Goal: Task Accomplishment & Management: Use online tool/utility

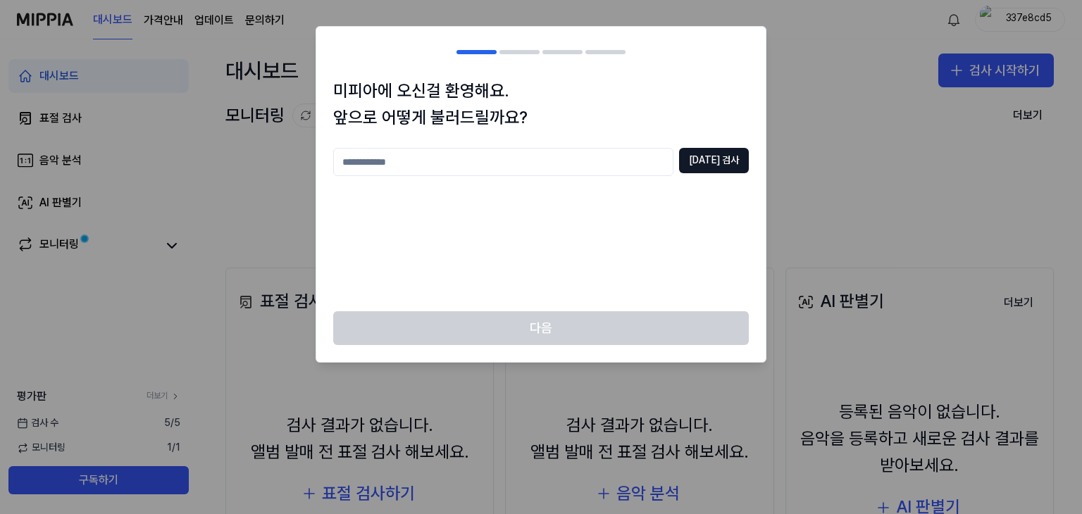
click at [638, 161] on input "text" at bounding box center [503, 162] width 340 height 28
type input "*"
type input "***"
click at [725, 172] on button "중복 검사" at bounding box center [714, 160] width 70 height 25
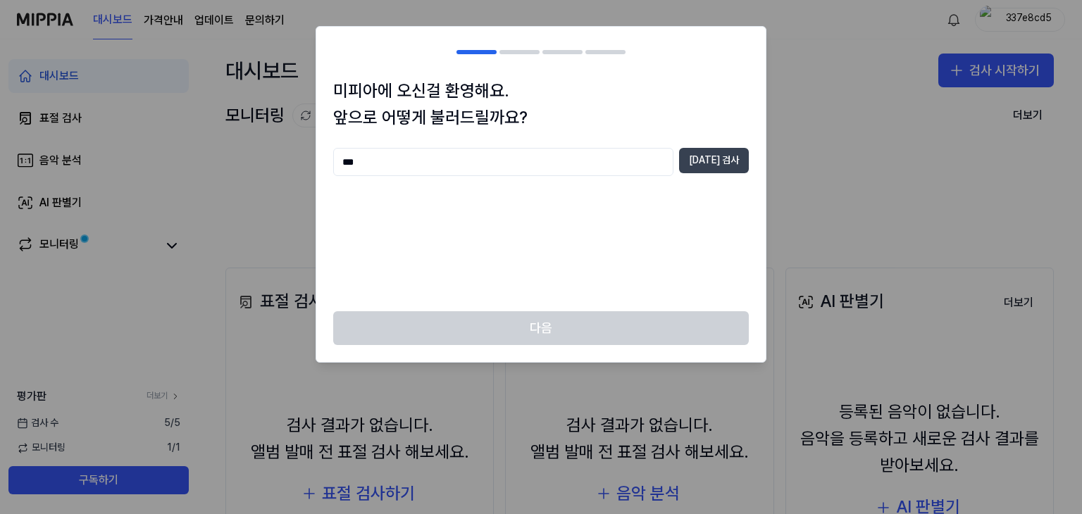
click at [741, 156] on button "중복 검사" at bounding box center [714, 160] width 70 height 25
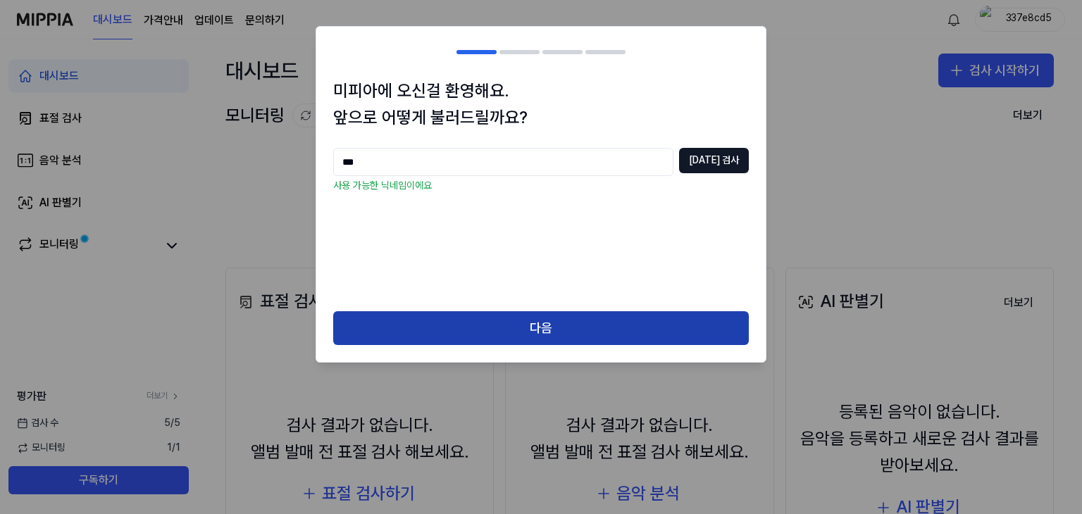
click at [468, 334] on button "다음" at bounding box center [541, 328] width 416 height 34
click at [475, 311] on button "다음" at bounding box center [541, 328] width 416 height 34
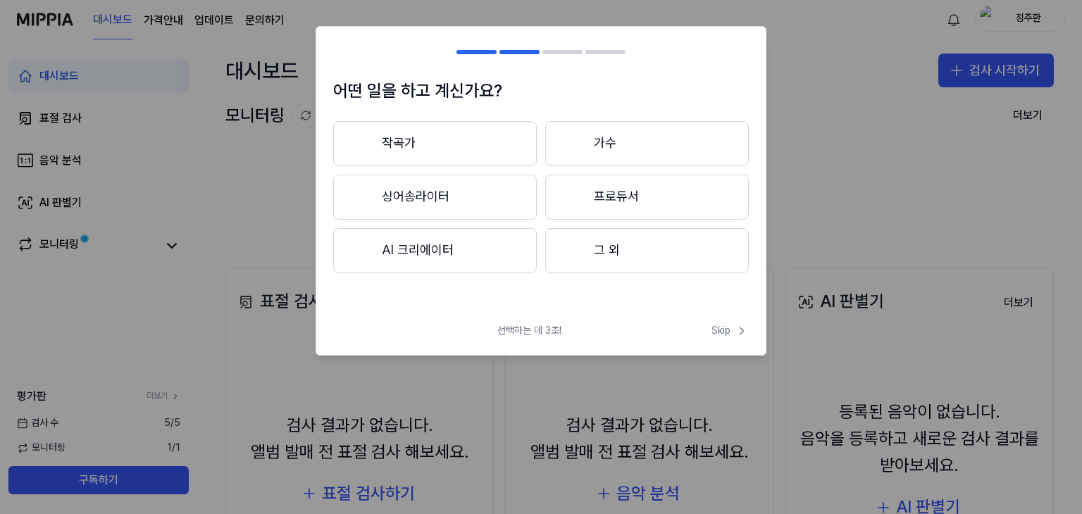
click at [472, 324] on div "선택하는 데 3초! Skip" at bounding box center [541, 339] width 450 height 31
click at [492, 139] on button "작곡가" at bounding box center [435, 143] width 204 height 45
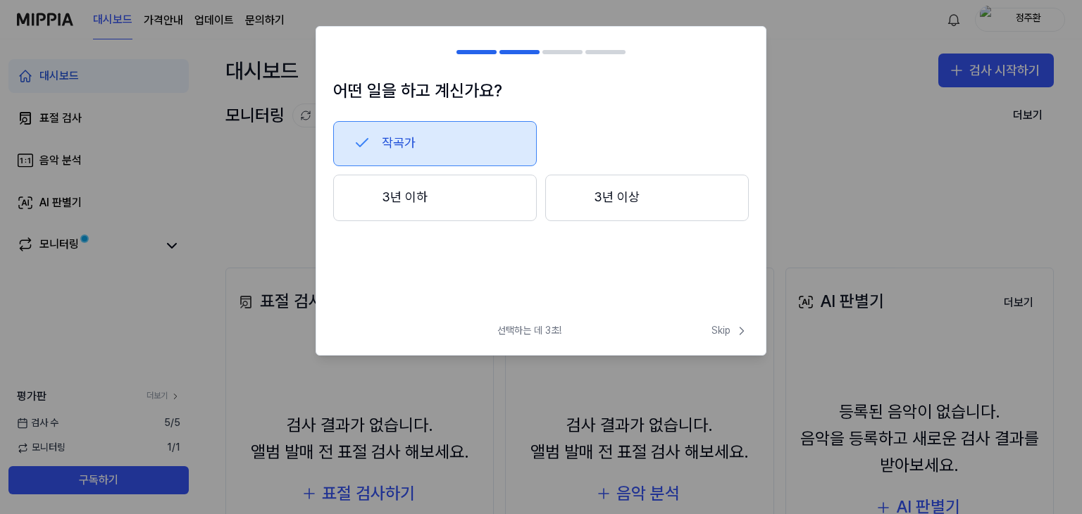
click at [476, 195] on button "3년 이하" at bounding box center [435, 198] width 204 height 47
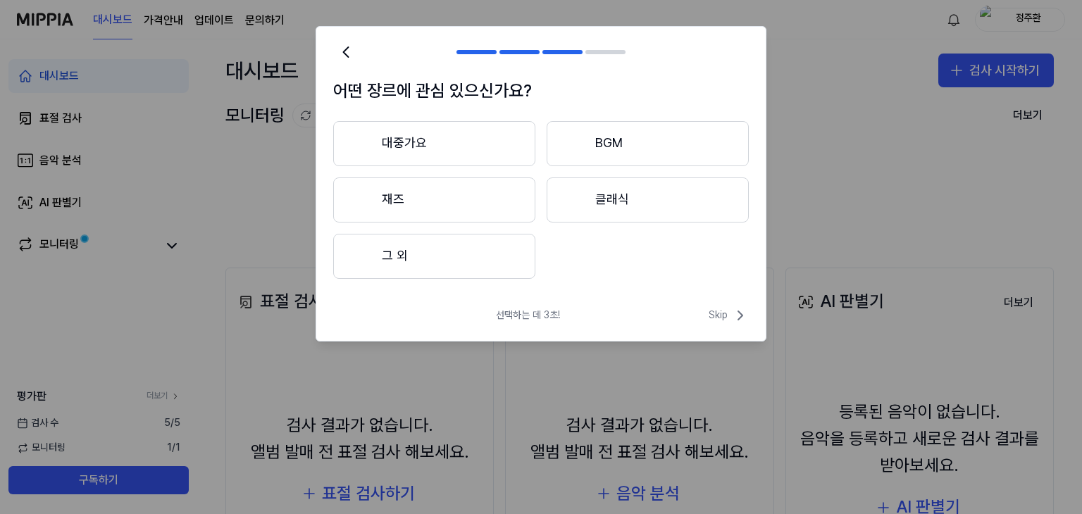
click at [496, 142] on button "대중가요" at bounding box center [434, 143] width 202 height 45
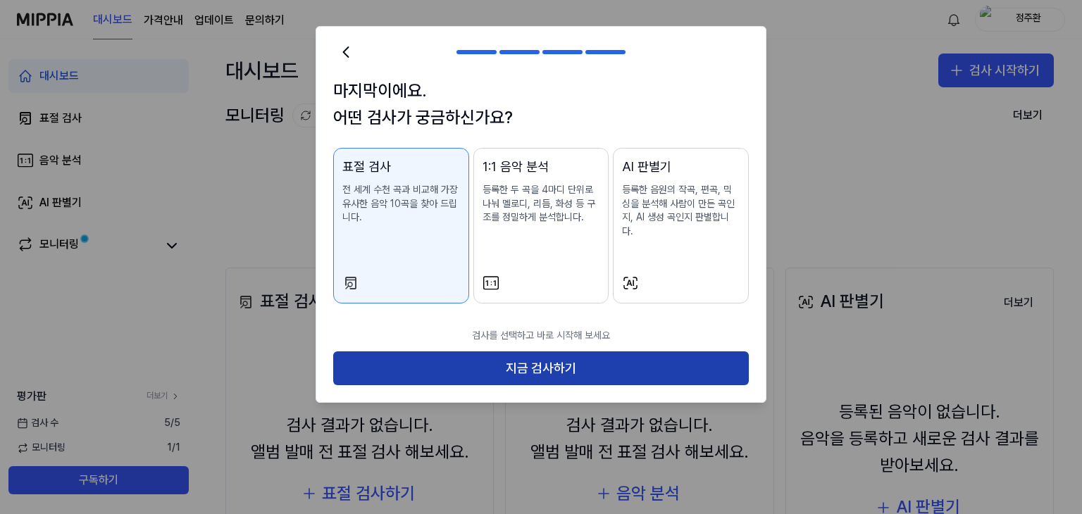
click at [521, 352] on button "지금 검사하기" at bounding box center [541, 369] width 416 height 34
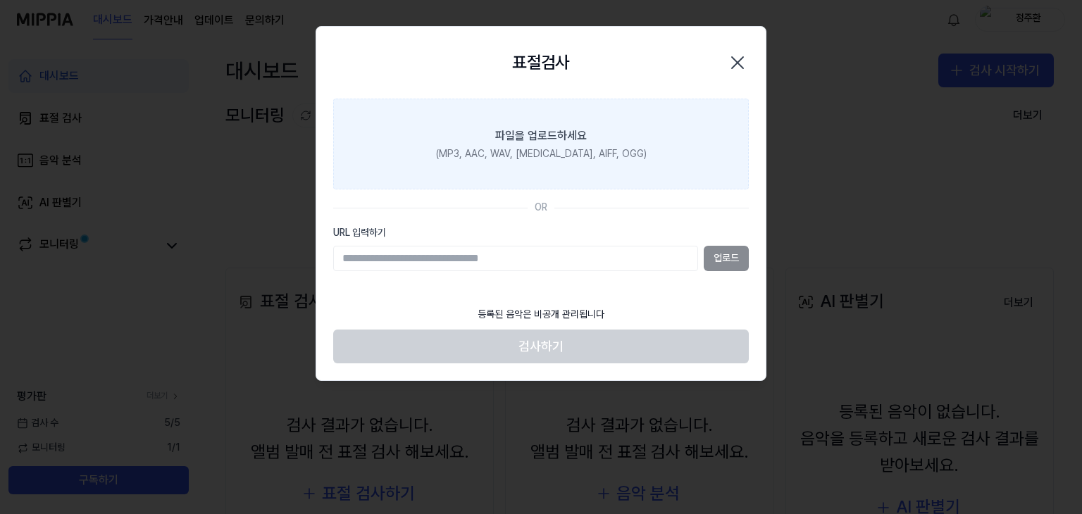
click at [633, 156] on label "파일을 업로드하세요 (MP3, AAC, WAV, FLAC, AIFF, OGG)" at bounding box center [541, 145] width 416 height 92
click at [0, 0] on input "파일을 업로드하세요 (MP3, AAC, WAV, FLAC, AIFF, OGG)" at bounding box center [0, 0] width 0 height 0
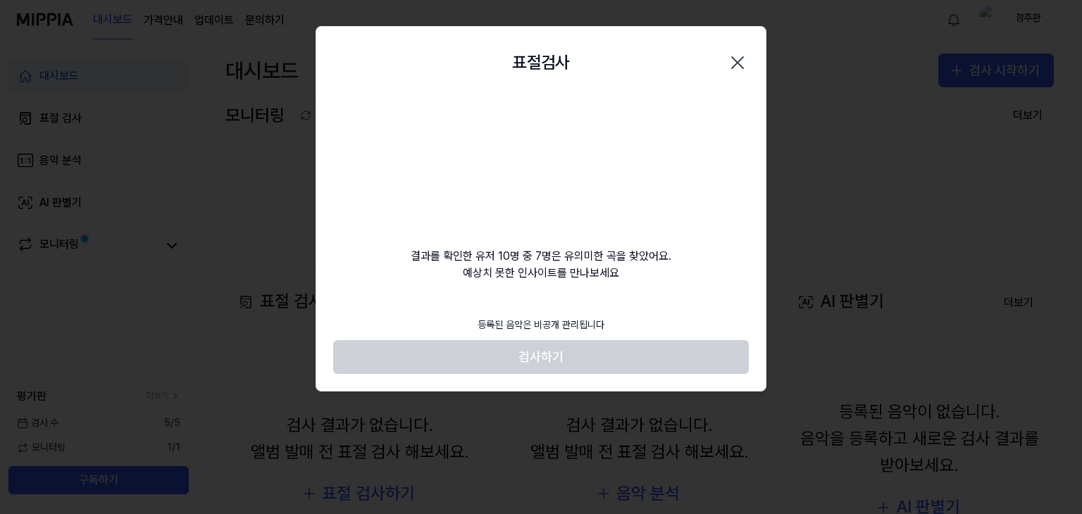
click at [657, 244] on div "결과를 확인한 유저 10명 중 7명은 유의미한 곡을 찾았어요. 예상치 못한 인사이트를 만나보세요" at bounding box center [541, 190] width 450 height 183
click at [743, 66] on icon "button" at bounding box center [737, 62] width 23 height 23
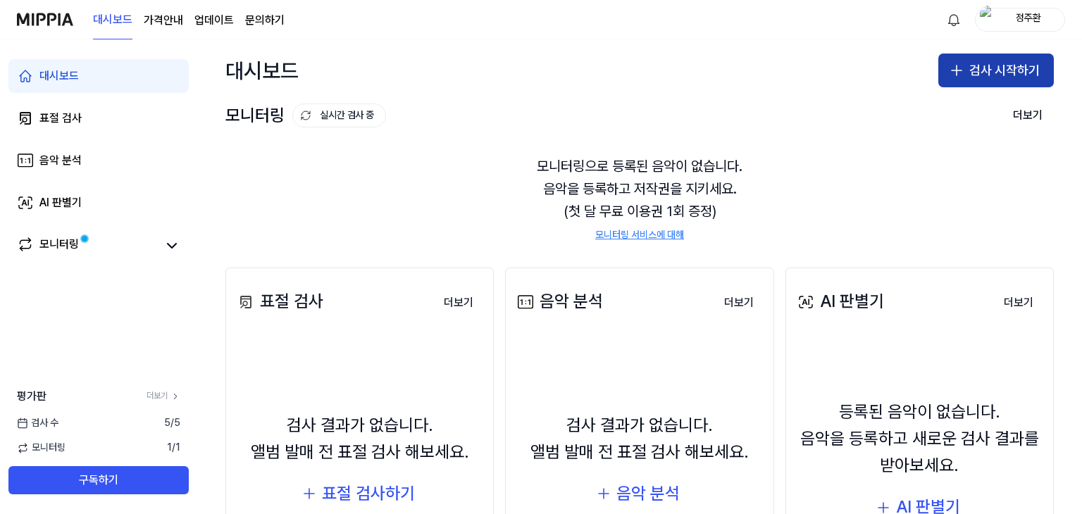
click at [984, 68] on button "검사 시작하기" at bounding box center [997, 71] width 116 height 34
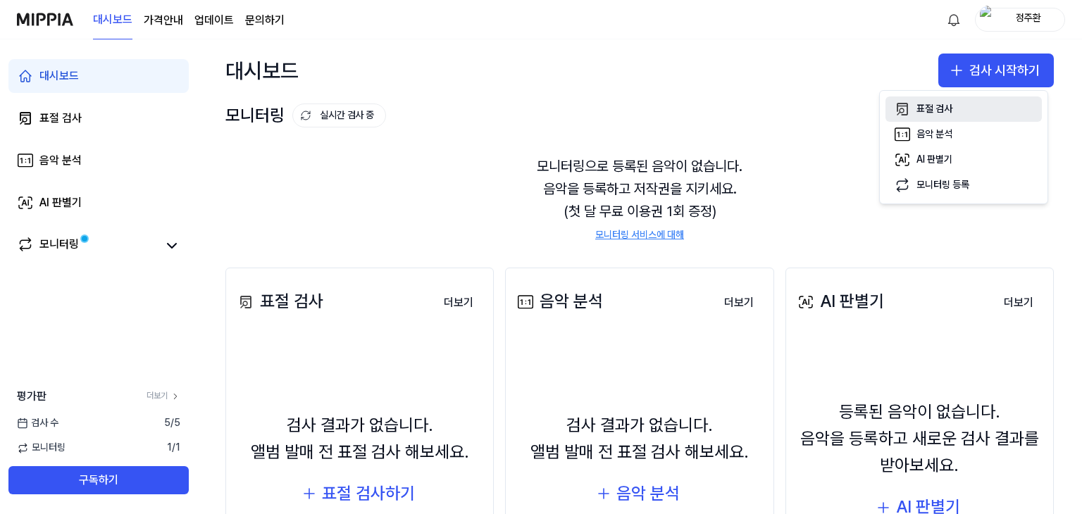
click at [960, 110] on button "표절 검사" at bounding box center [964, 109] width 156 height 25
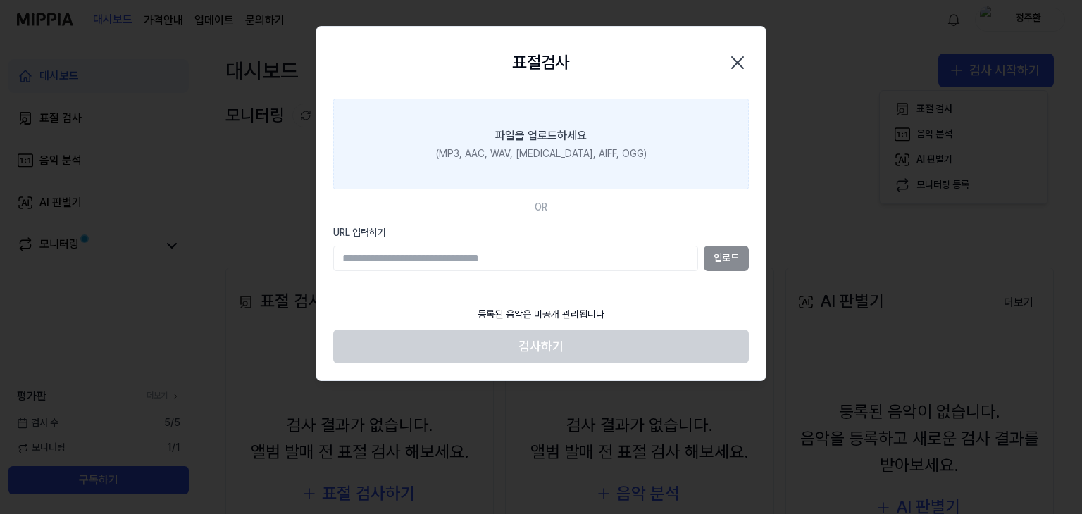
click at [568, 141] on div "파일을 업로드하세요" at bounding box center [541, 136] width 92 height 17
click at [0, 0] on input "파일을 업로드하세요 (MP3, AAC, WAV, FLAC, AIFF, OGG)" at bounding box center [0, 0] width 0 height 0
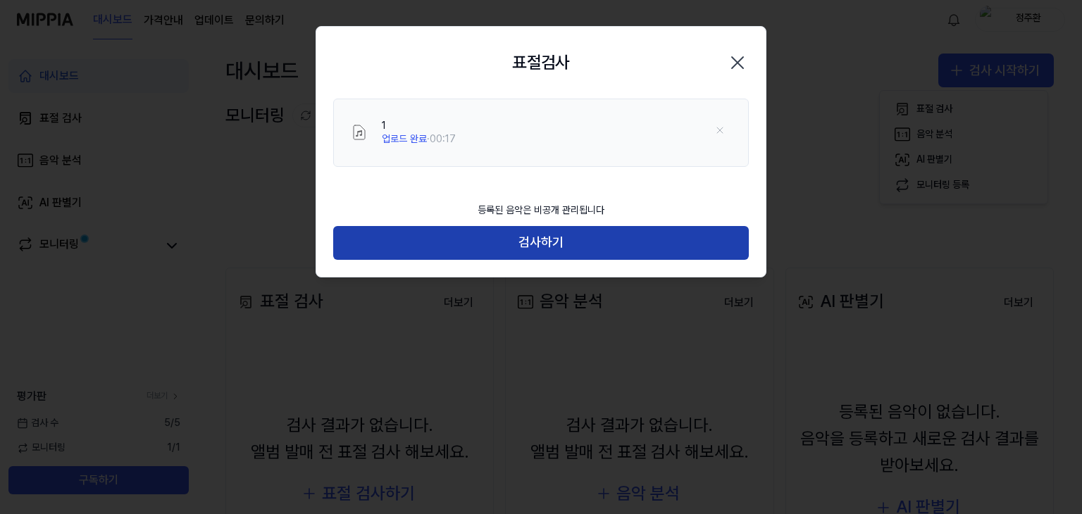
click at [527, 233] on button "검사하기" at bounding box center [541, 243] width 416 height 34
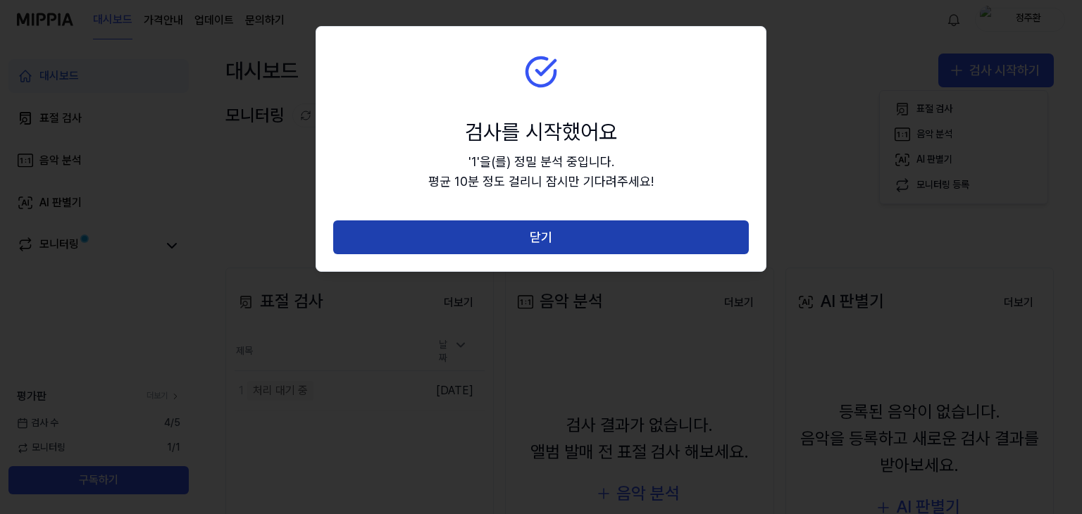
click at [512, 221] on button "닫기" at bounding box center [541, 238] width 416 height 34
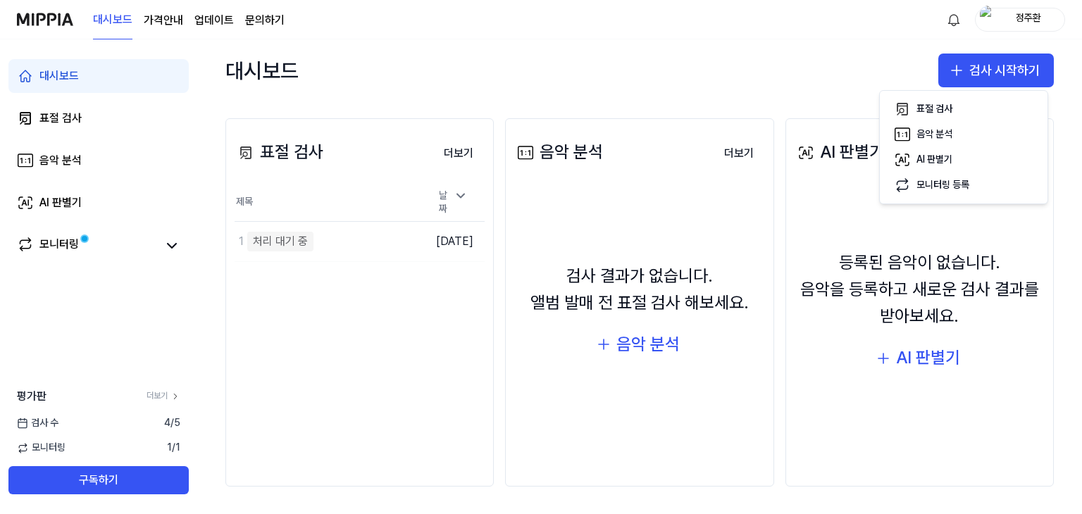
scroll to position [79, 0]
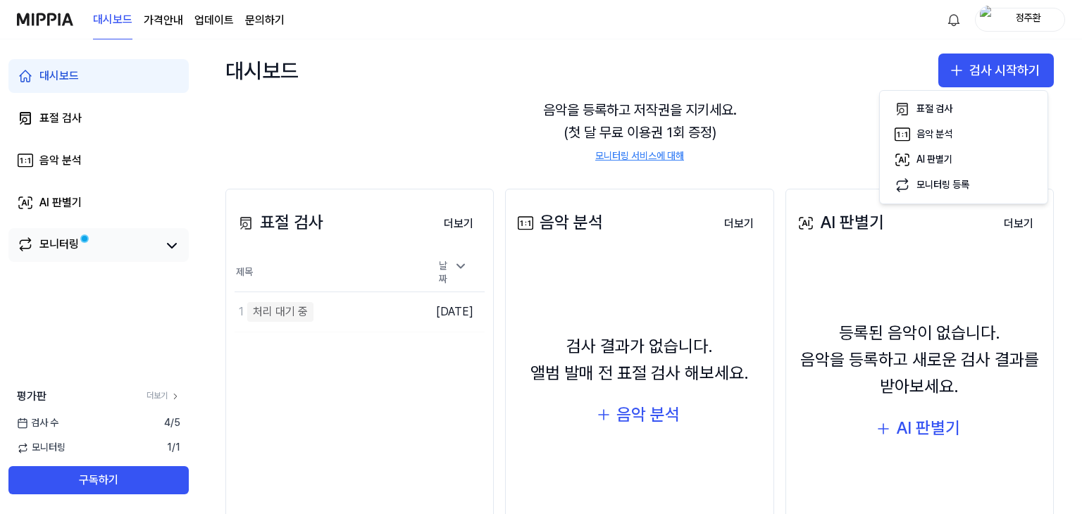
click at [110, 248] on link "모니터링" at bounding box center [87, 246] width 141 height 20
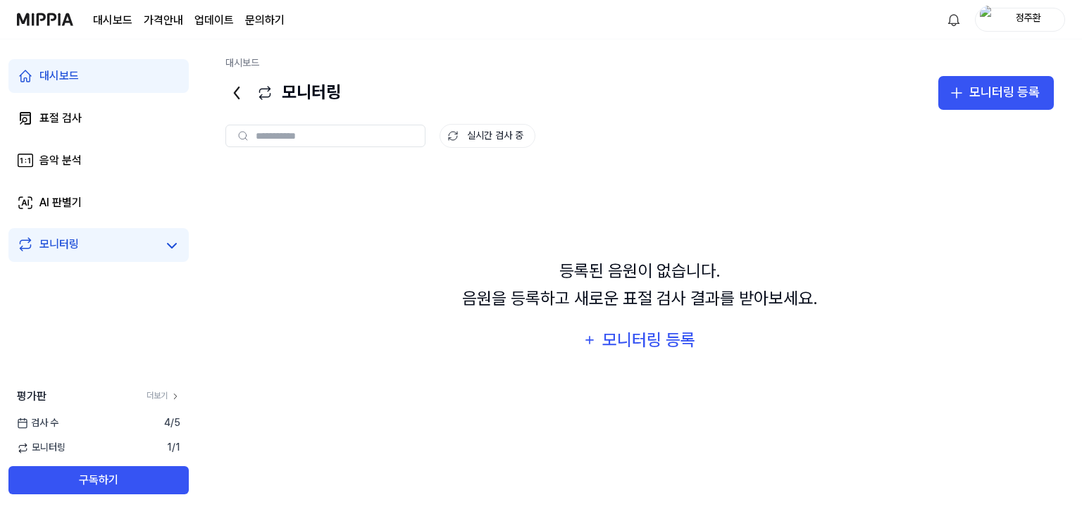
click at [131, 84] on link "대시보드" at bounding box center [98, 76] width 180 height 34
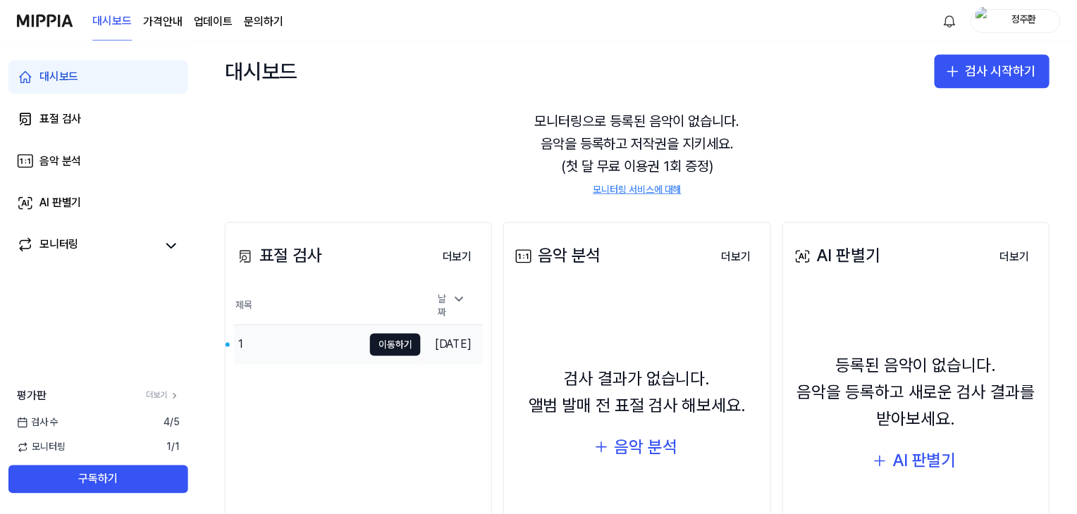
scroll to position [70, 0]
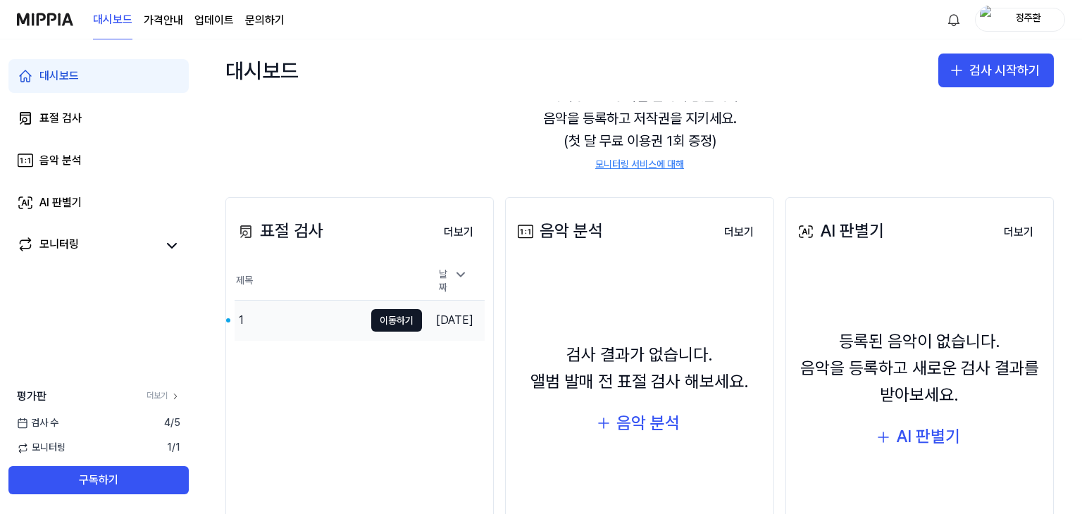
click at [311, 318] on div "1" at bounding box center [300, 320] width 130 height 39
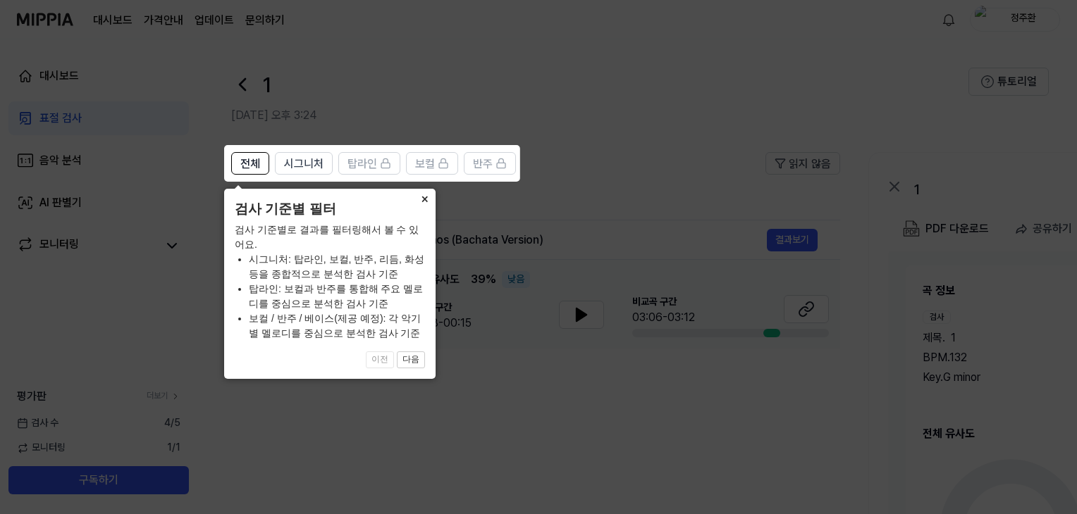
click at [424, 195] on button "×" at bounding box center [424, 199] width 23 height 20
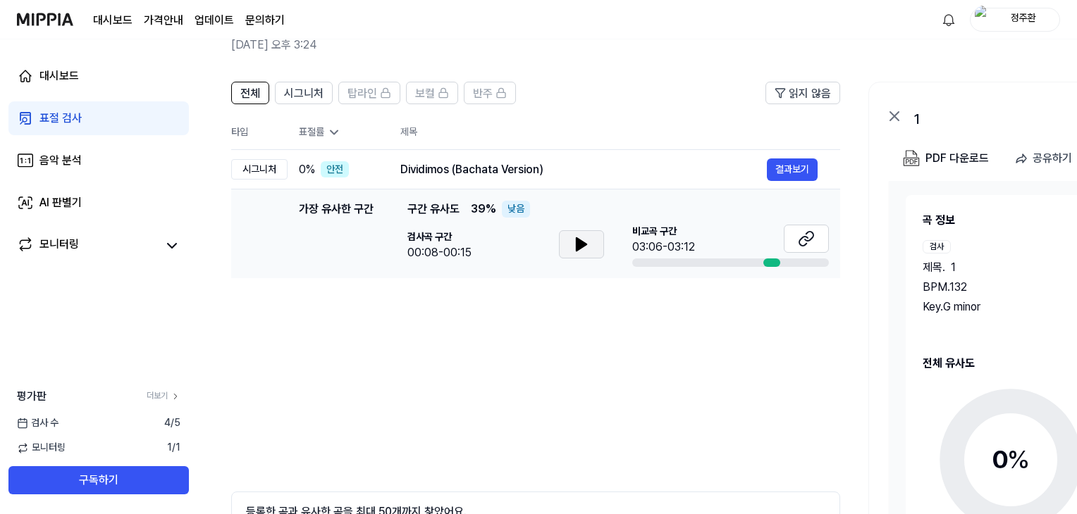
click at [583, 243] on icon at bounding box center [581, 244] width 10 height 13
click at [594, 245] on button at bounding box center [581, 244] width 45 height 28
click at [772, 261] on div at bounding box center [771, 263] width 17 height 8
click at [667, 245] on div "03:06-03:12" at bounding box center [663, 247] width 63 height 17
click at [784, 164] on button "결과보기" at bounding box center [792, 170] width 51 height 23
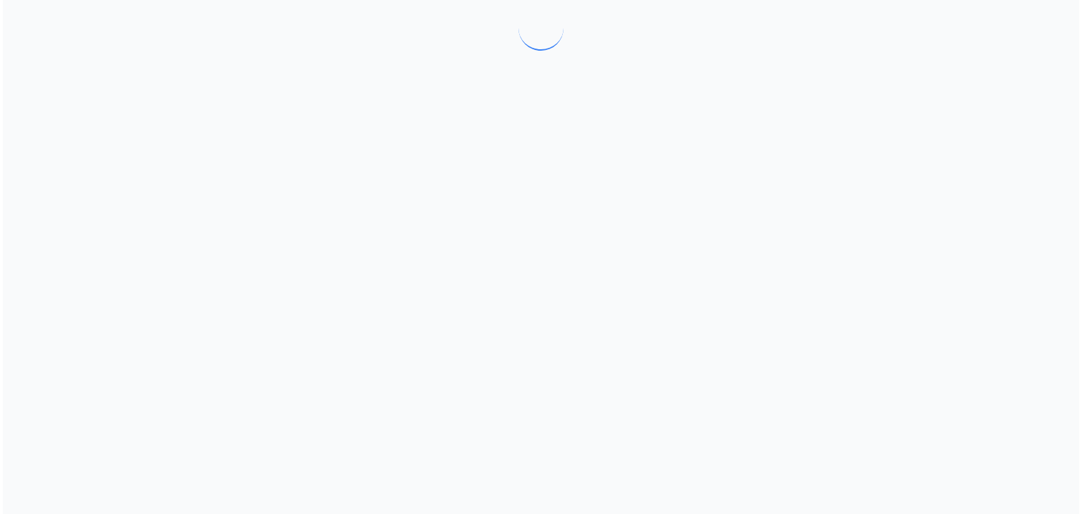
scroll to position [0, 0]
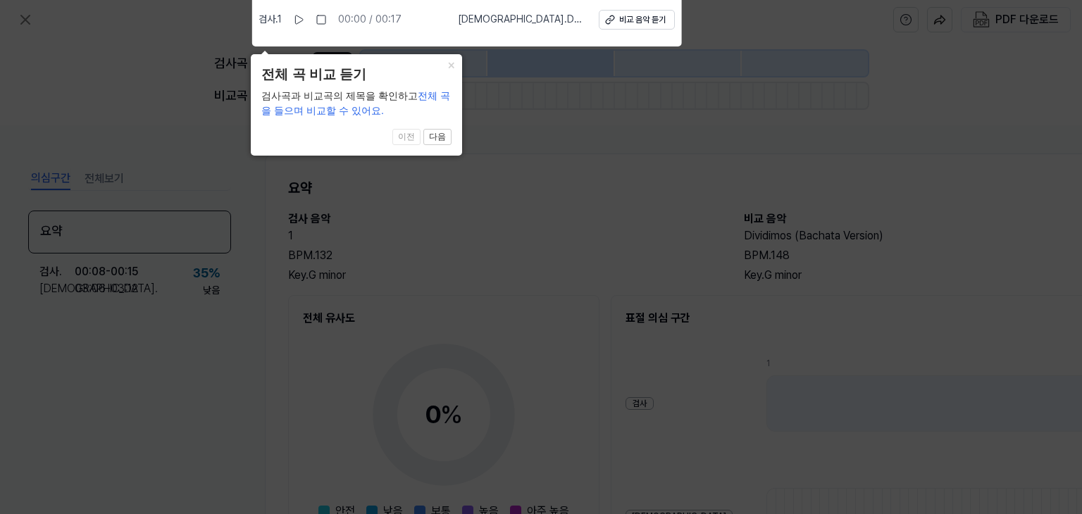
click at [448, 75] on header "전체 곡 비교 듣기" at bounding box center [356, 75] width 190 height 20
click at [450, 68] on button "×" at bounding box center [451, 64] width 23 height 20
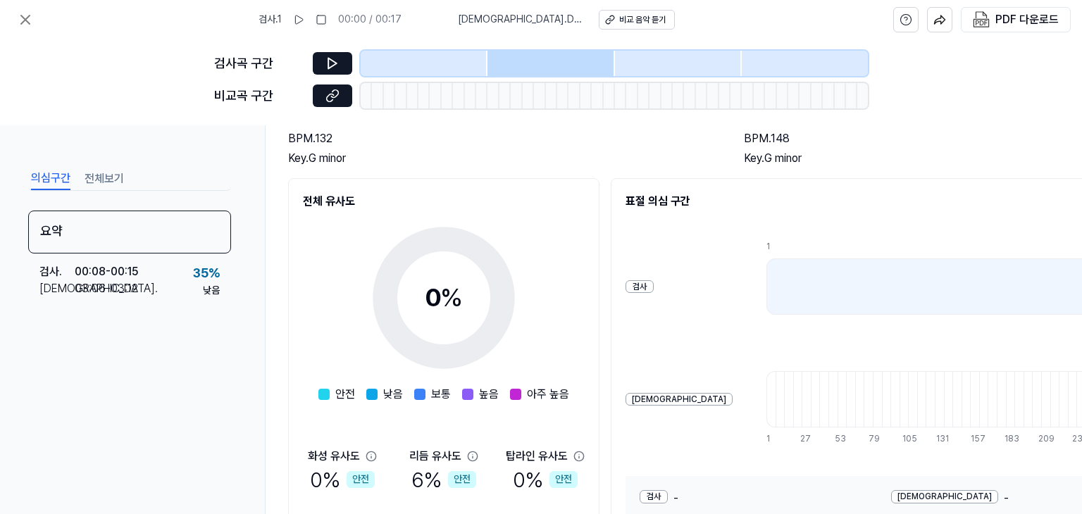
scroll to position [141, 0]
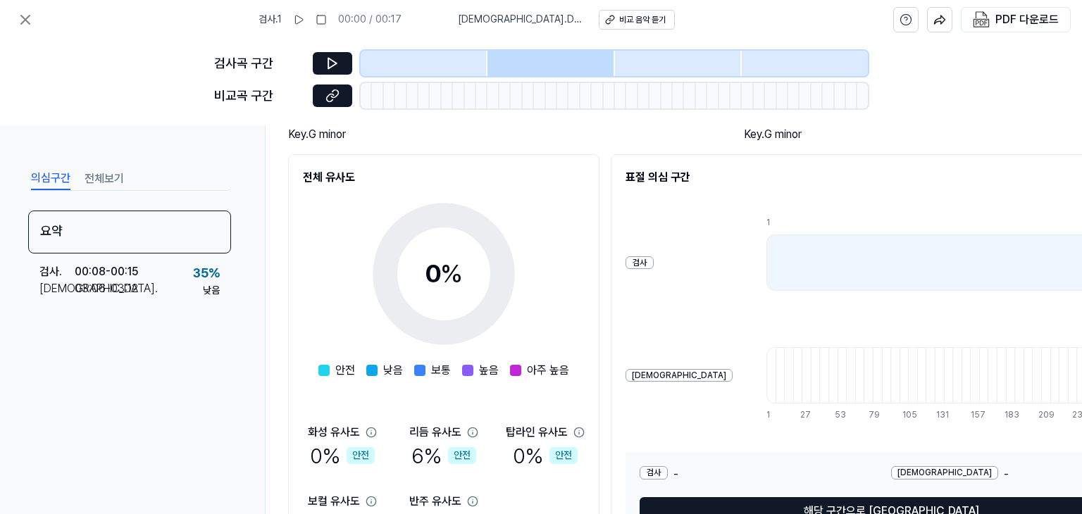
click at [767, 269] on div at bounding box center [962, 263] width 390 height 56
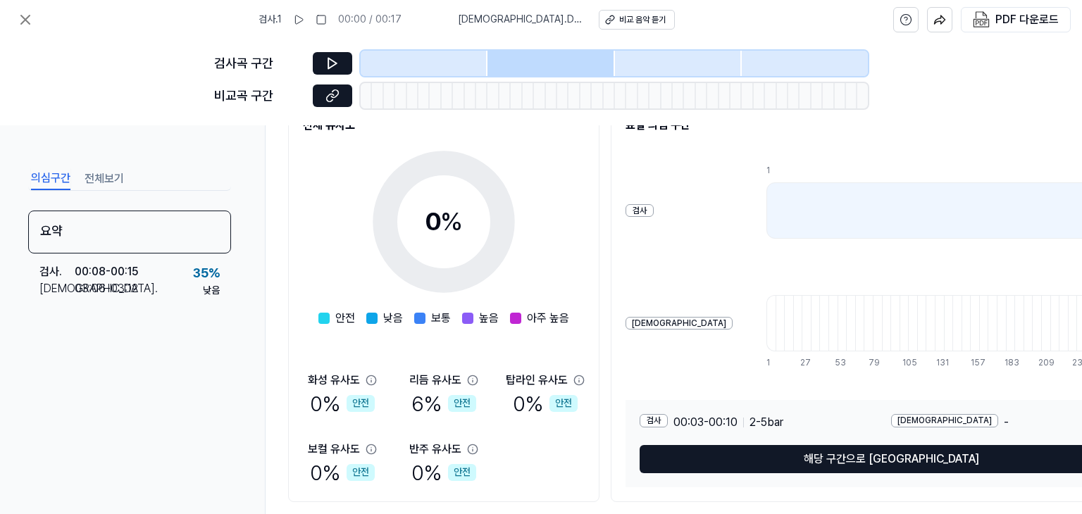
scroll to position [237, 0]
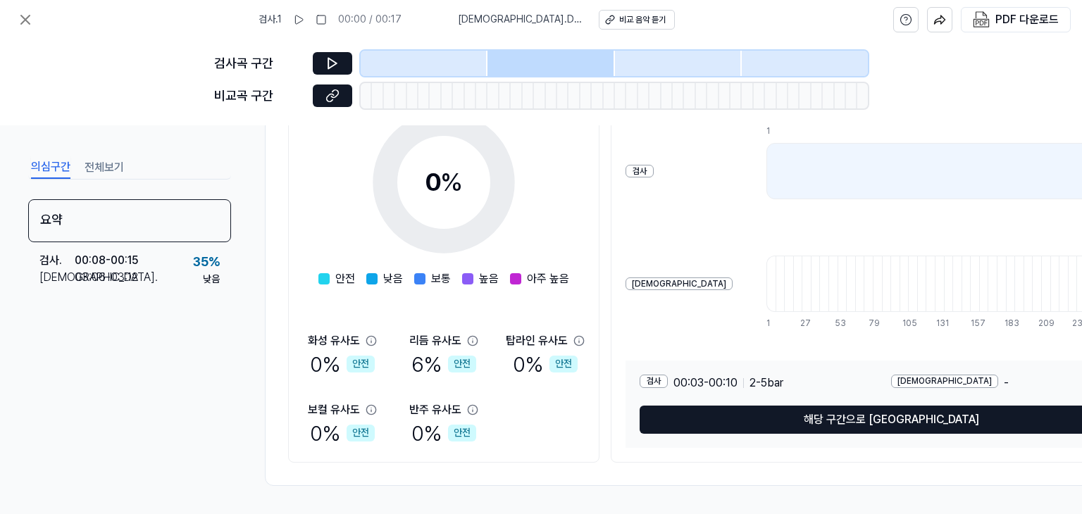
click at [785, 180] on div at bounding box center [962, 171] width 390 height 56
click at [857, 161] on div at bounding box center [962, 171] width 390 height 56
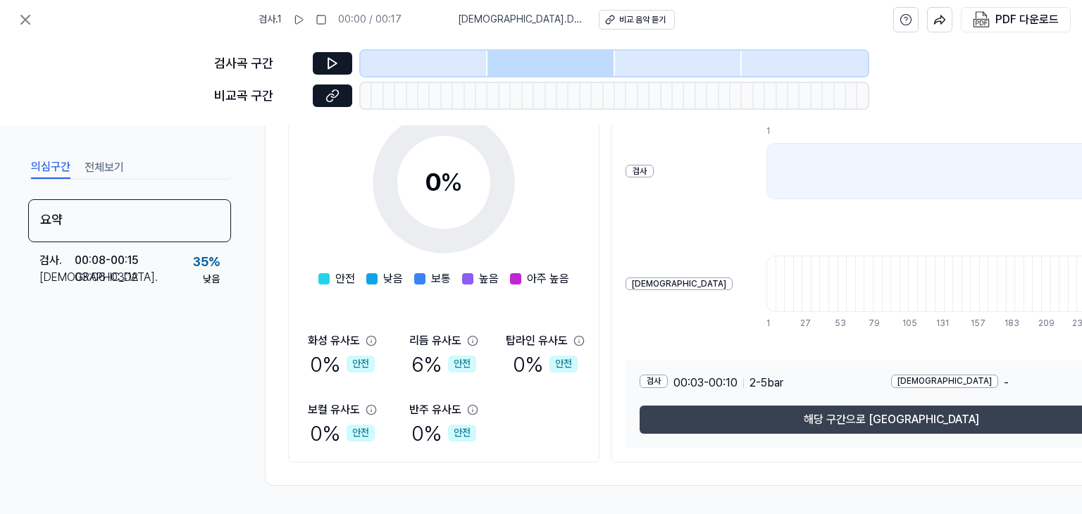
click at [776, 414] on button "해당 구간으로 [GEOGRAPHIC_DATA]" at bounding box center [891, 420] width 503 height 28
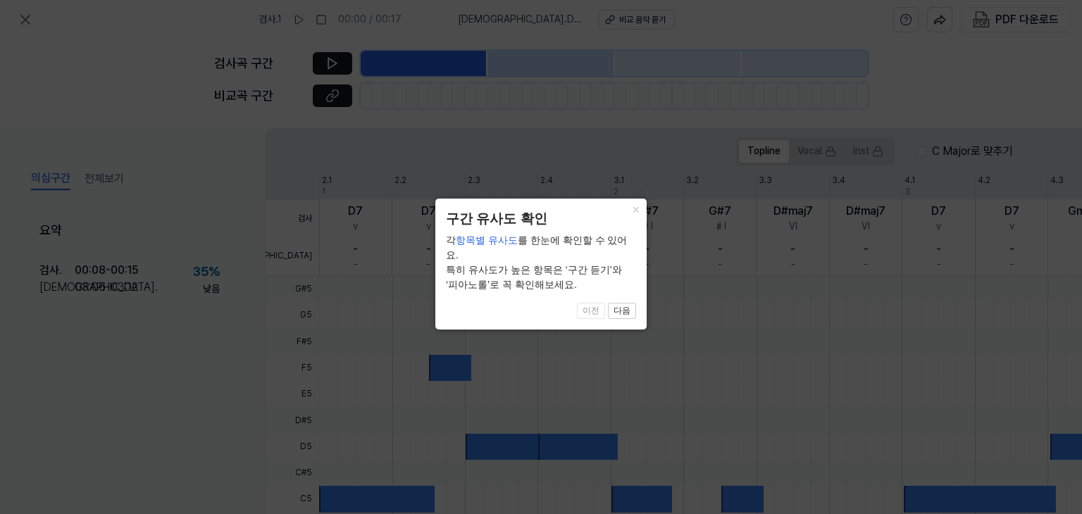
scroll to position [427, 0]
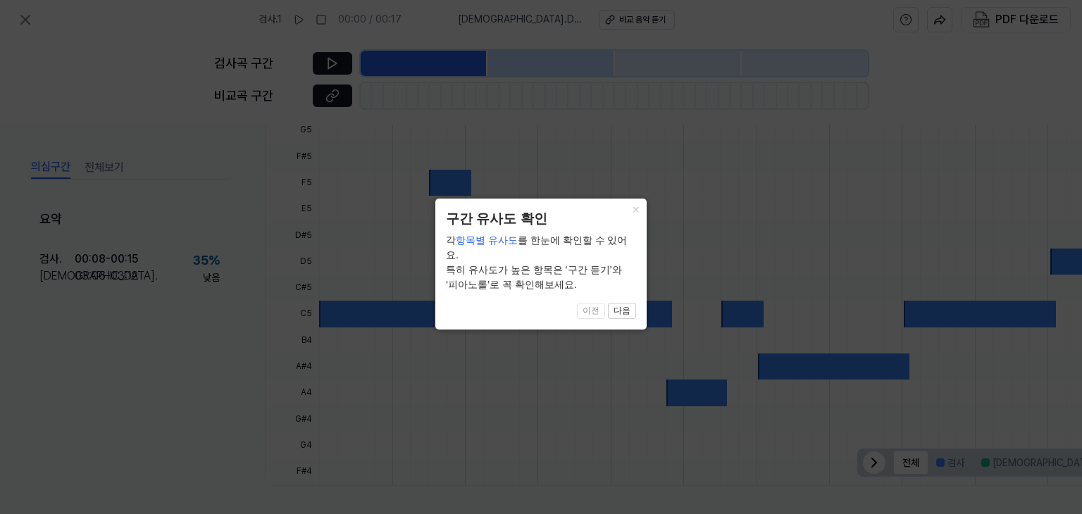
click at [636, 199] on button "×" at bounding box center [635, 209] width 23 height 20
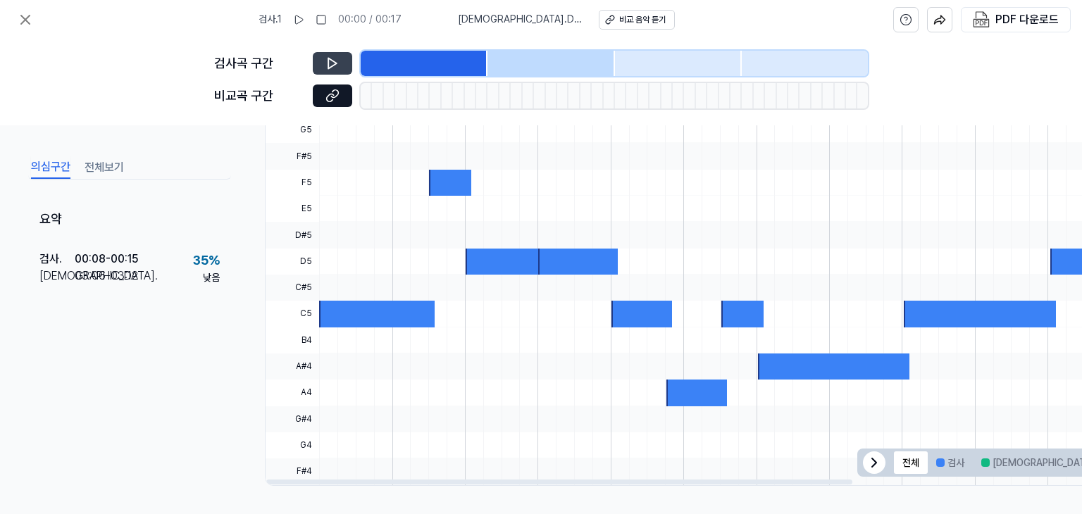
click at [338, 71] on button at bounding box center [332, 63] width 39 height 23
click at [496, 45] on div "검사곡 구간 비교곡 구간" at bounding box center [541, 82] width 654 height 86
click at [490, 58] on div at bounding box center [551, 63] width 127 height 25
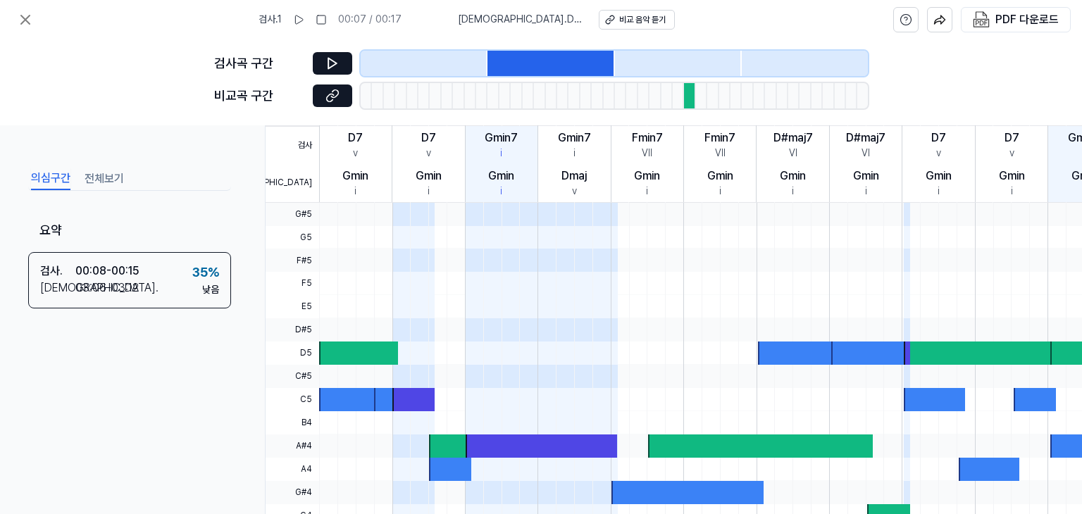
scroll to position [316, 0]
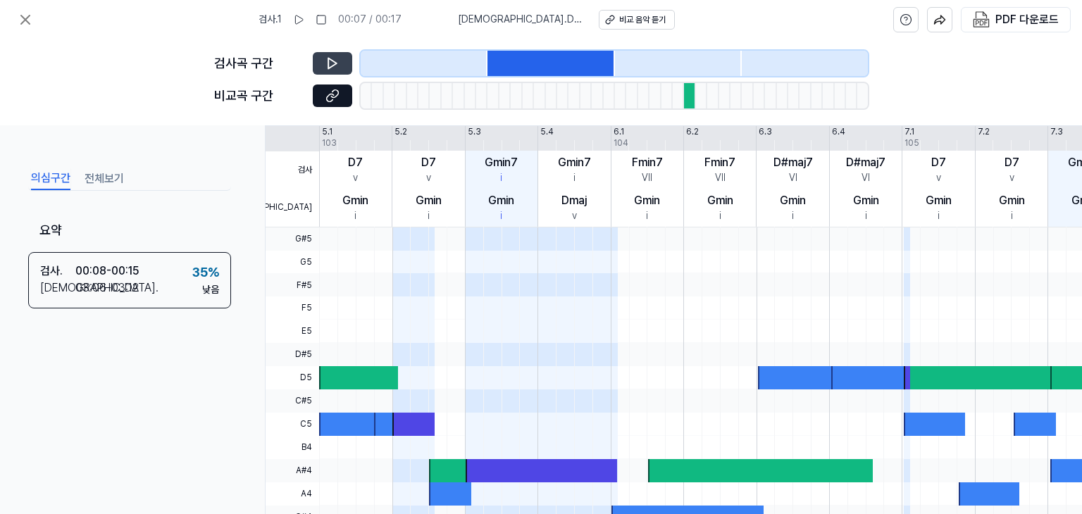
click at [349, 68] on button at bounding box center [332, 63] width 39 height 23
click at [440, 66] on div at bounding box center [424, 63] width 127 height 25
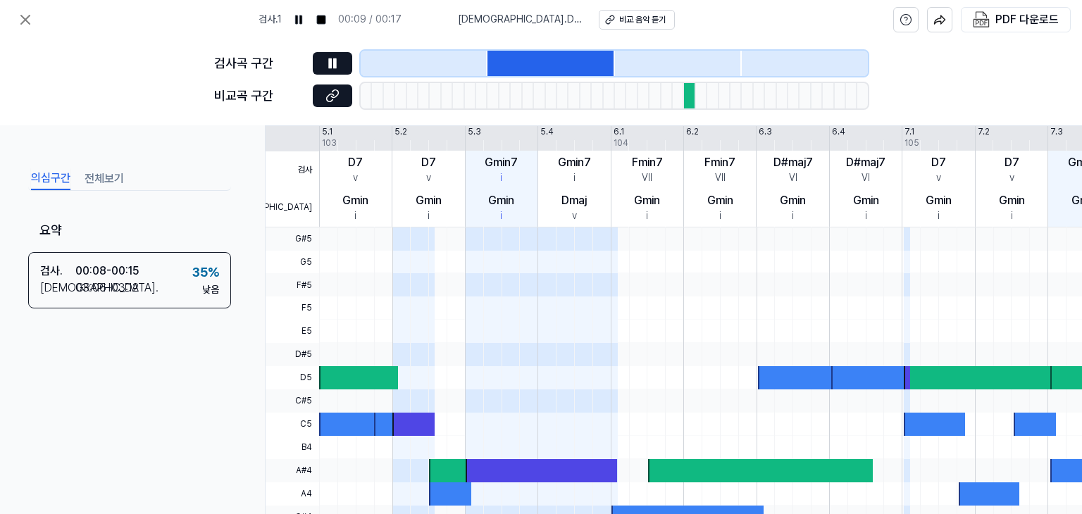
scroll to position [287, 0]
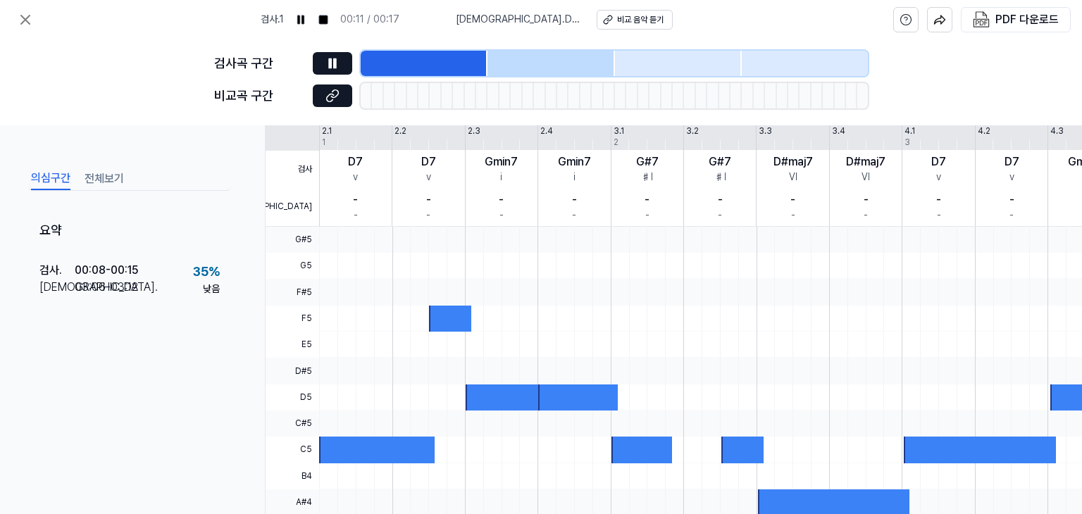
click at [386, 92] on div at bounding box center [389, 95] width 11 height 25
click at [332, 94] on icon at bounding box center [333, 96] width 14 height 14
drag, startPoint x: 347, startPoint y: 64, endPoint x: 411, endPoint y: 2, distance: 89.2
click at [346, 66] on button at bounding box center [332, 63] width 39 height 23
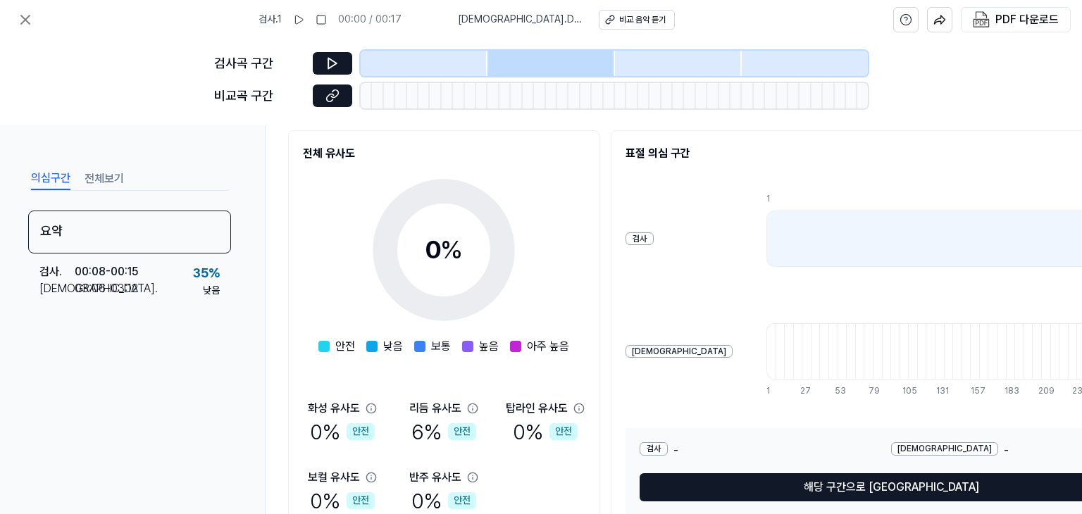
scroll to position [141, 0]
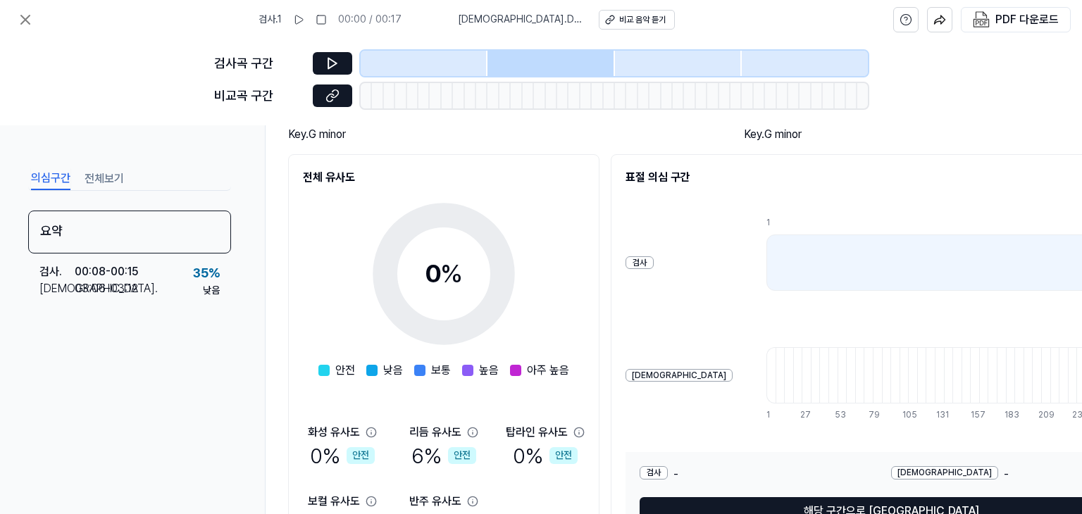
click at [637, 266] on div "검사" at bounding box center [640, 262] width 28 height 13
click at [767, 261] on div at bounding box center [962, 263] width 390 height 56
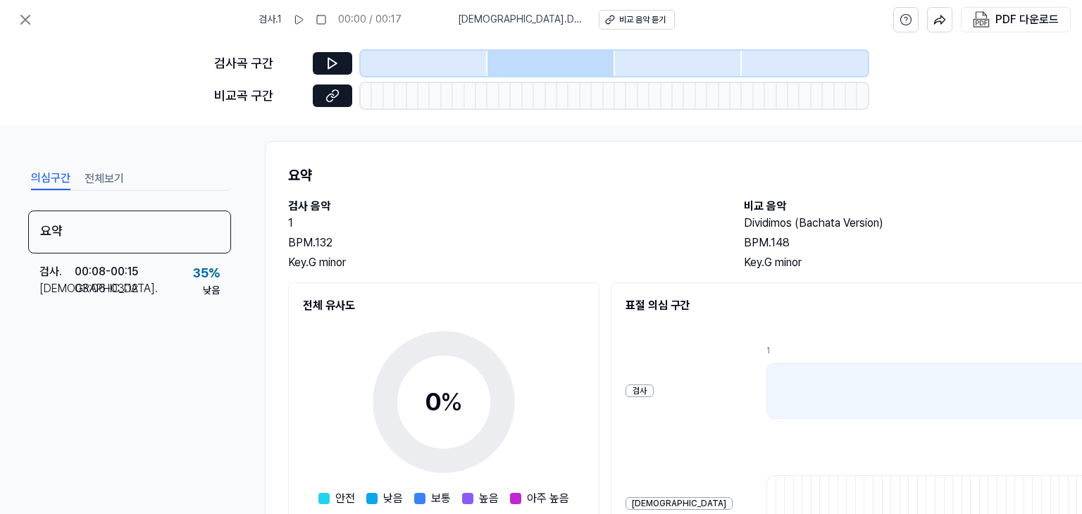
scroll to position [0, 0]
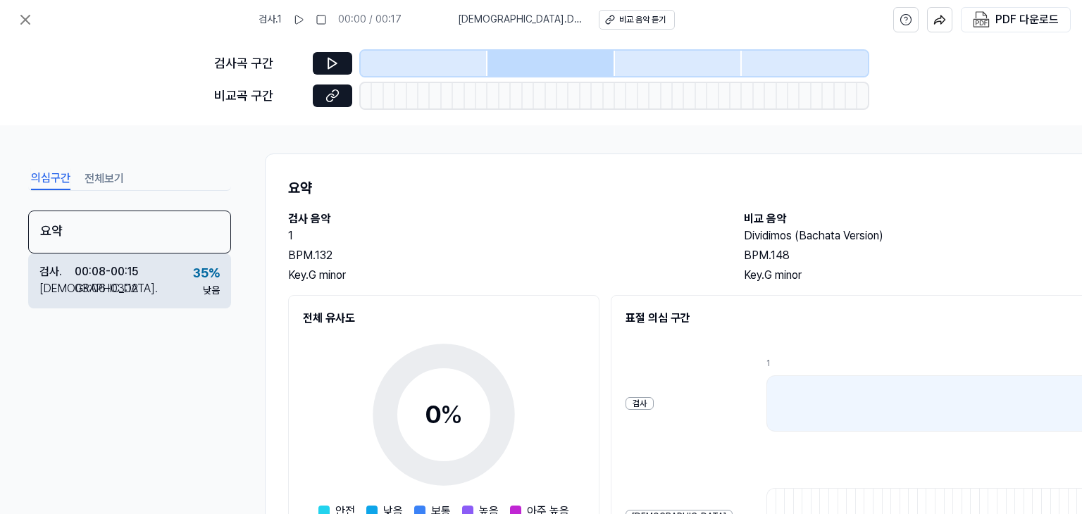
click at [169, 271] on div "검사 . 00:08 - 00:15 비교 . 03:06 - 03:12 35 % 낮음" at bounding box center [129, 281] width 203 height 55
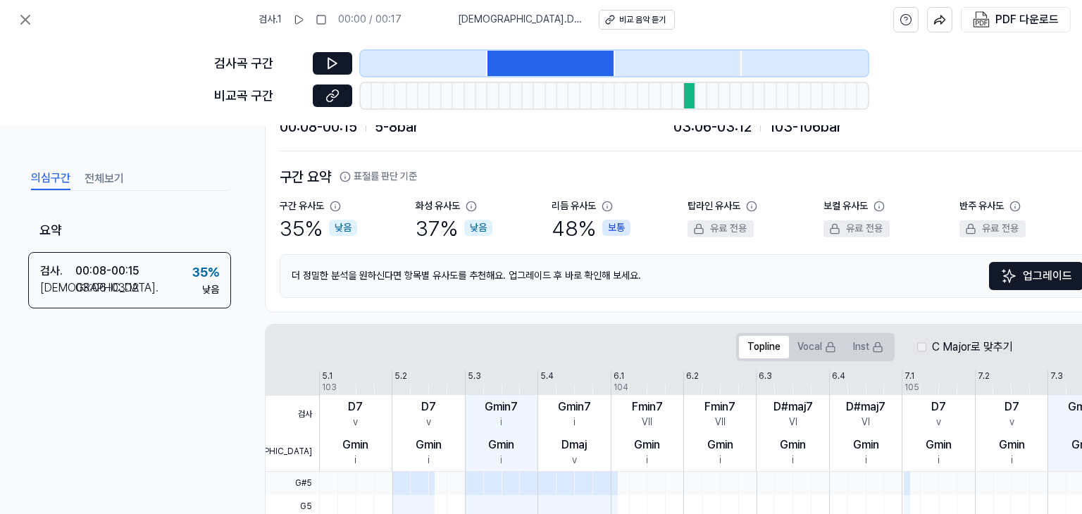
scroll to position [104, 0]
